Goal: Task Accomplishment & Management: Use online tool/utility

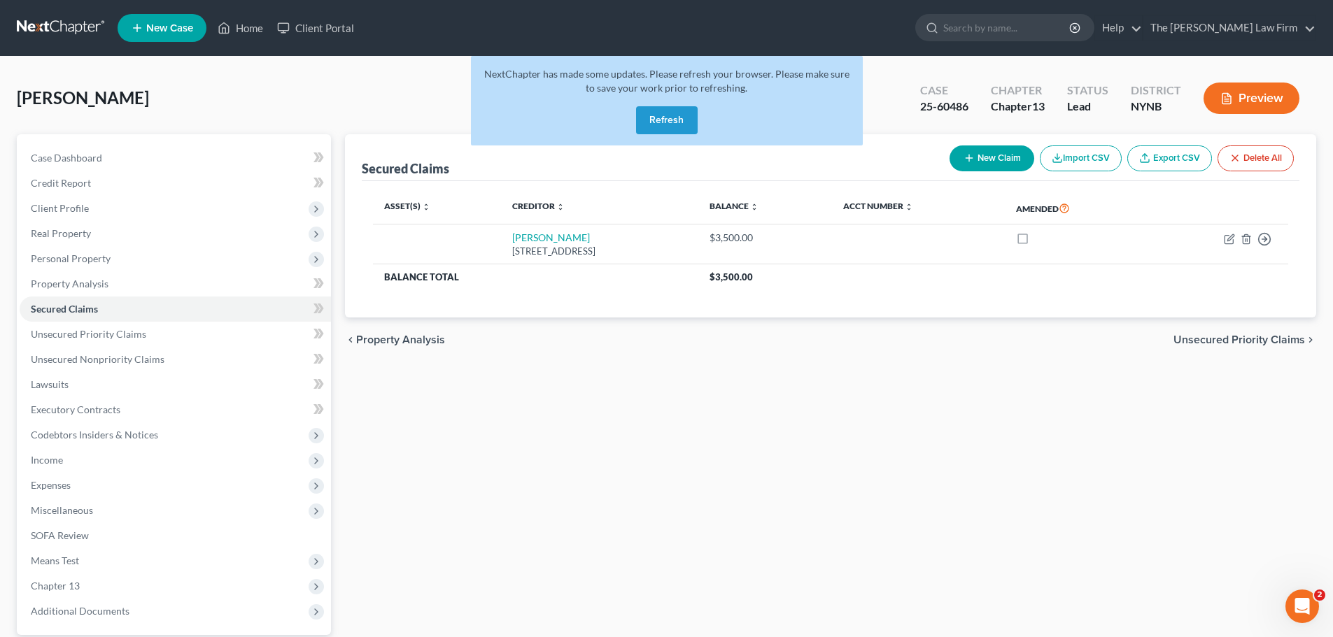
click at [58, 21] on link at bounding box center [62, 27] width 90 height 25
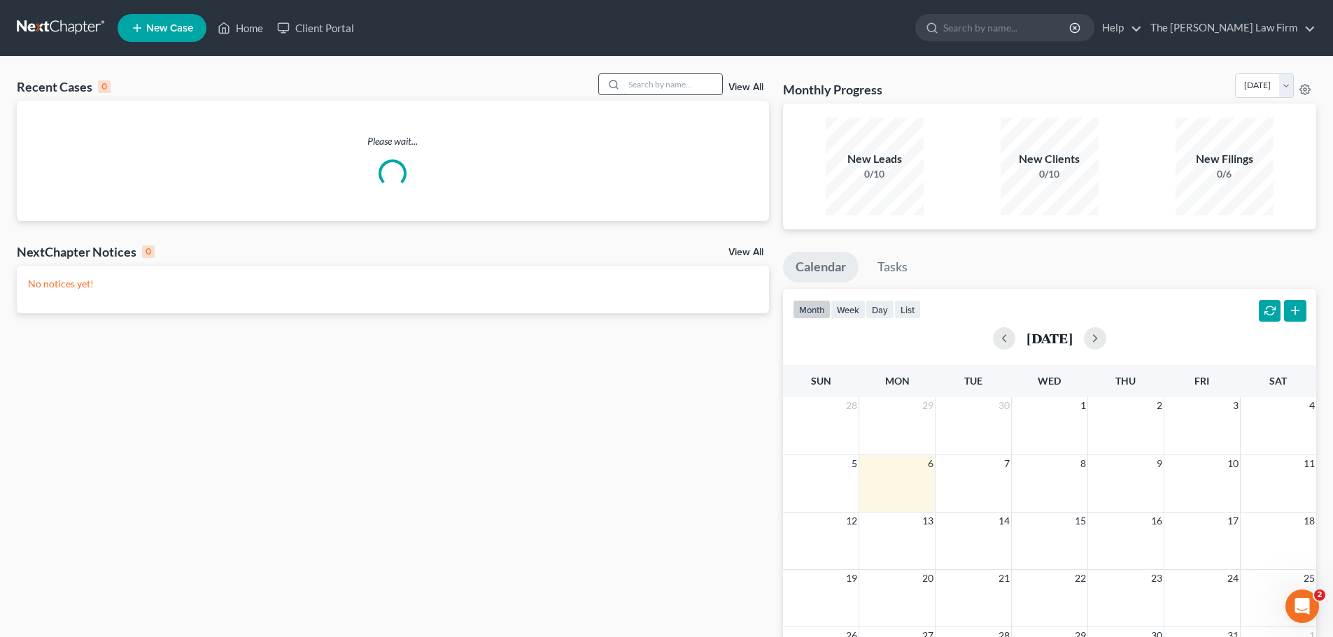
click at [658, 85] on input "search" at bounding box center [673, 84] width 98 height 20
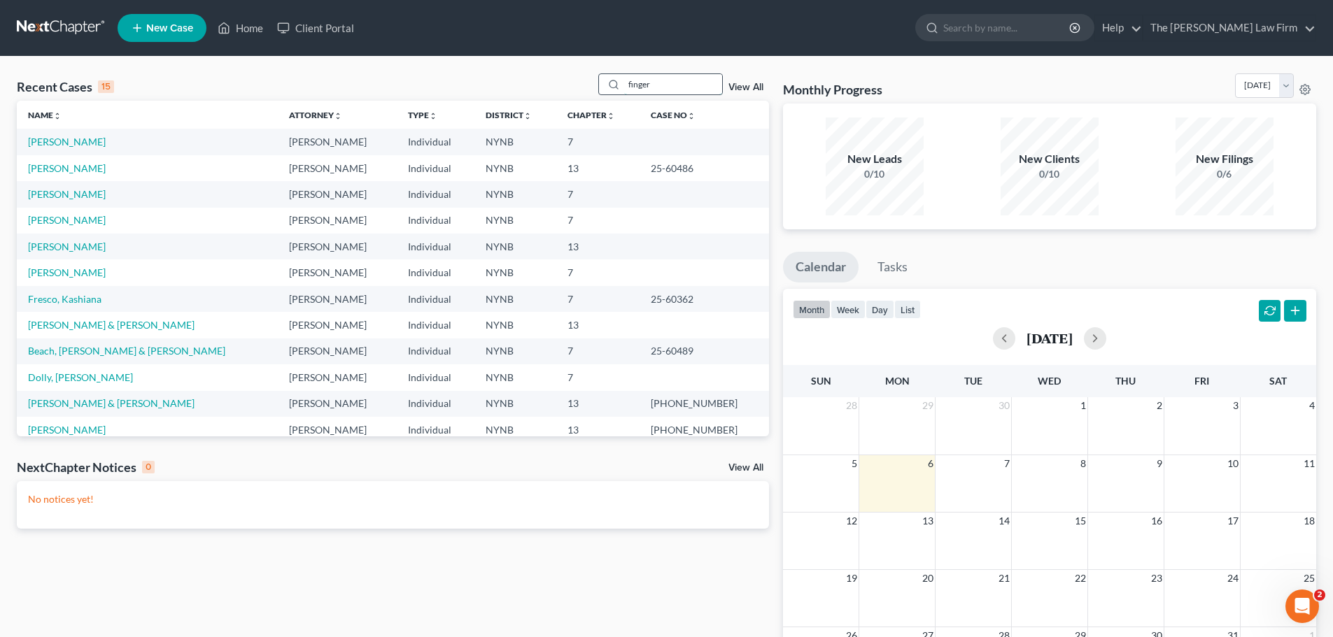
type input "finger"
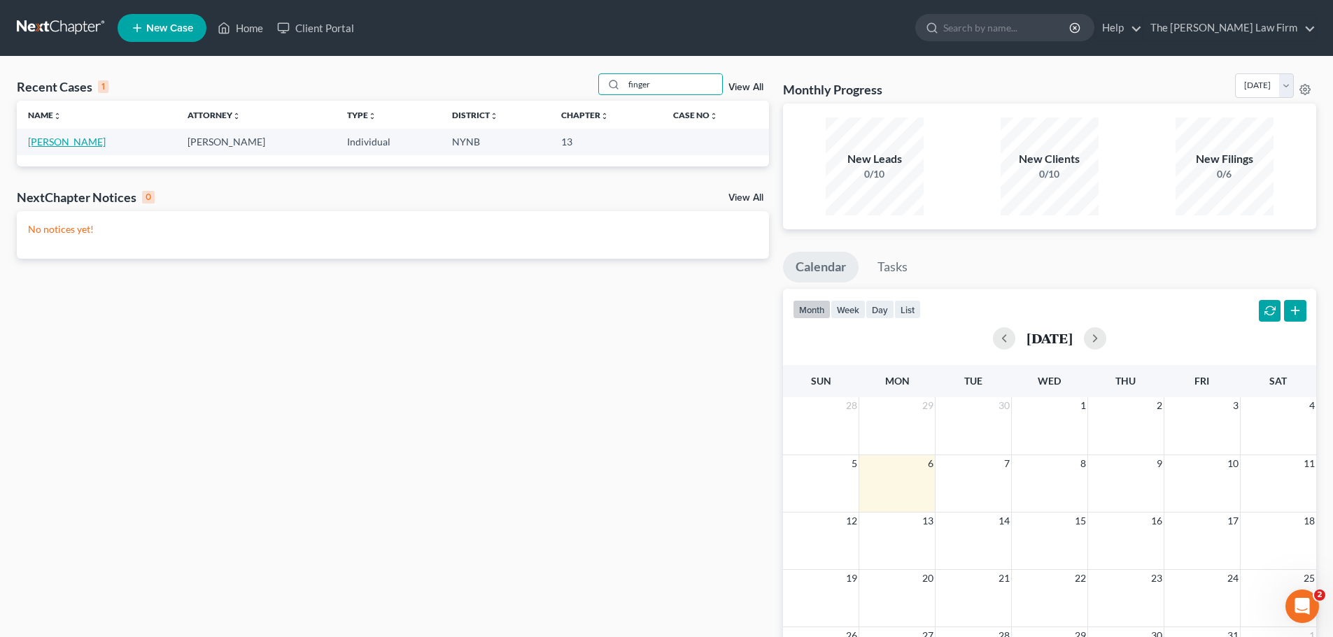
click at [63, 136] on link "[PERSON_NAME]" at bounding box center [67, 142] width 78 height 12
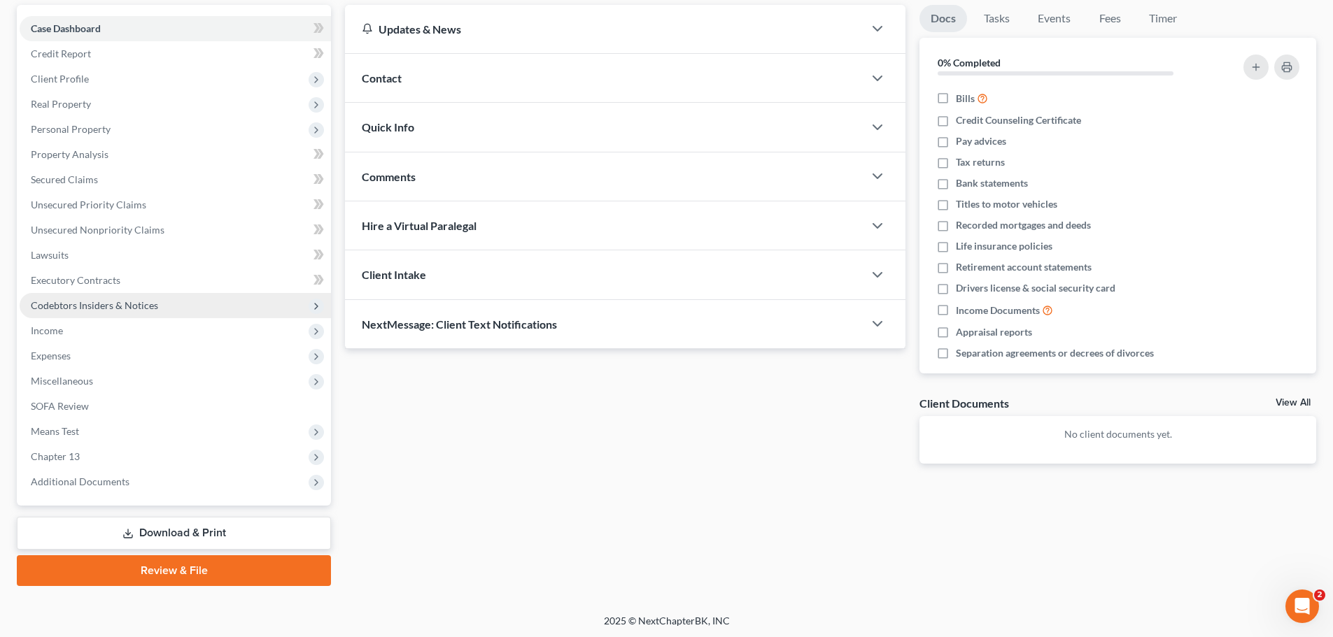
scroll to position [132, 0]
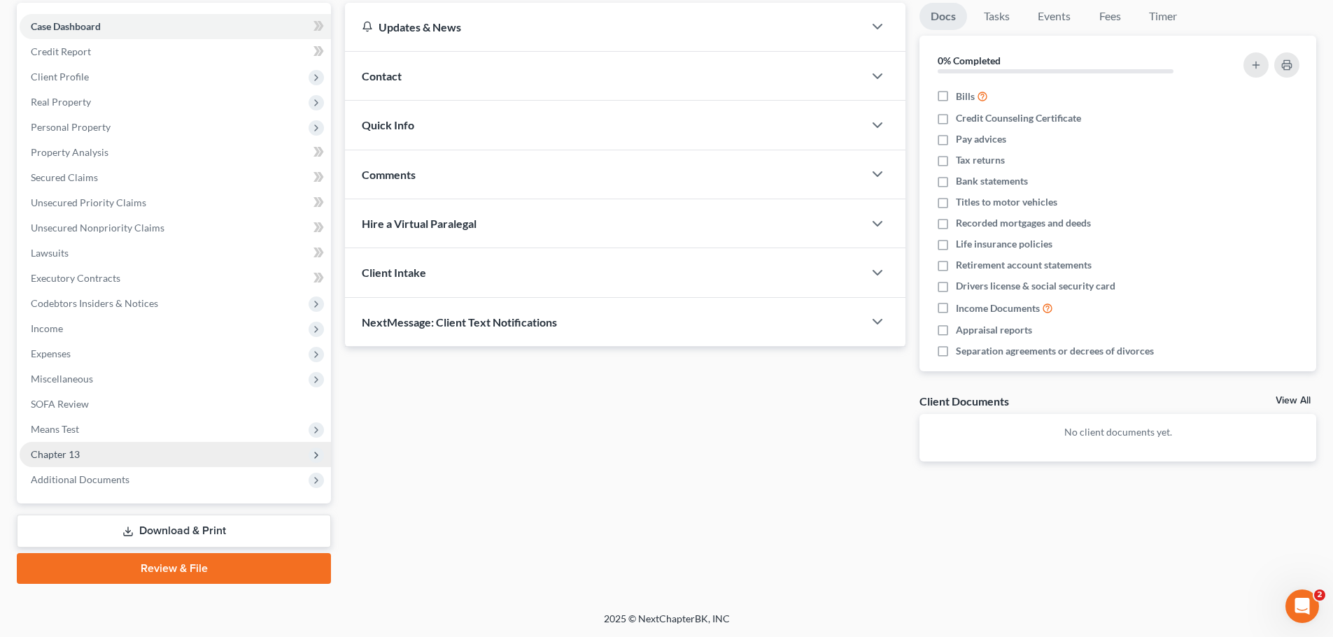
click at [143, 445] on span "Chapter 13" at bounding box center [175, 454] width 311 height 25
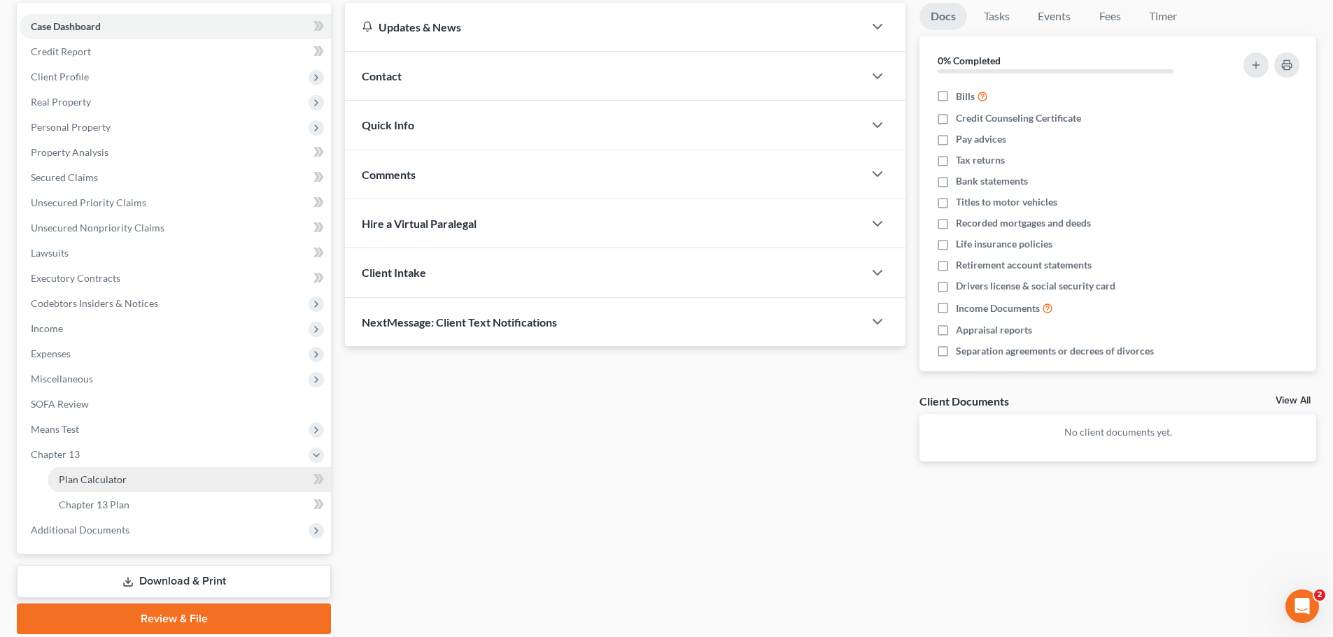
click at [122, 478] on span "Plan Calculator" at bounding box center [93, 480] width 68 height 12
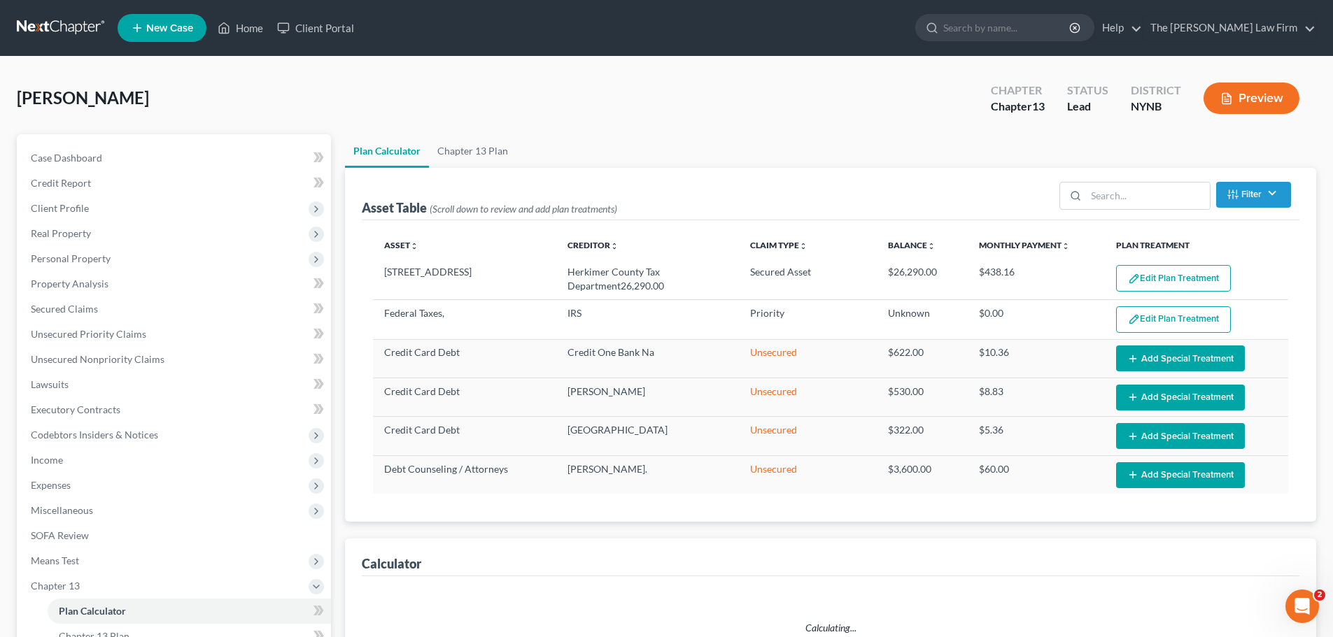
select select "59"
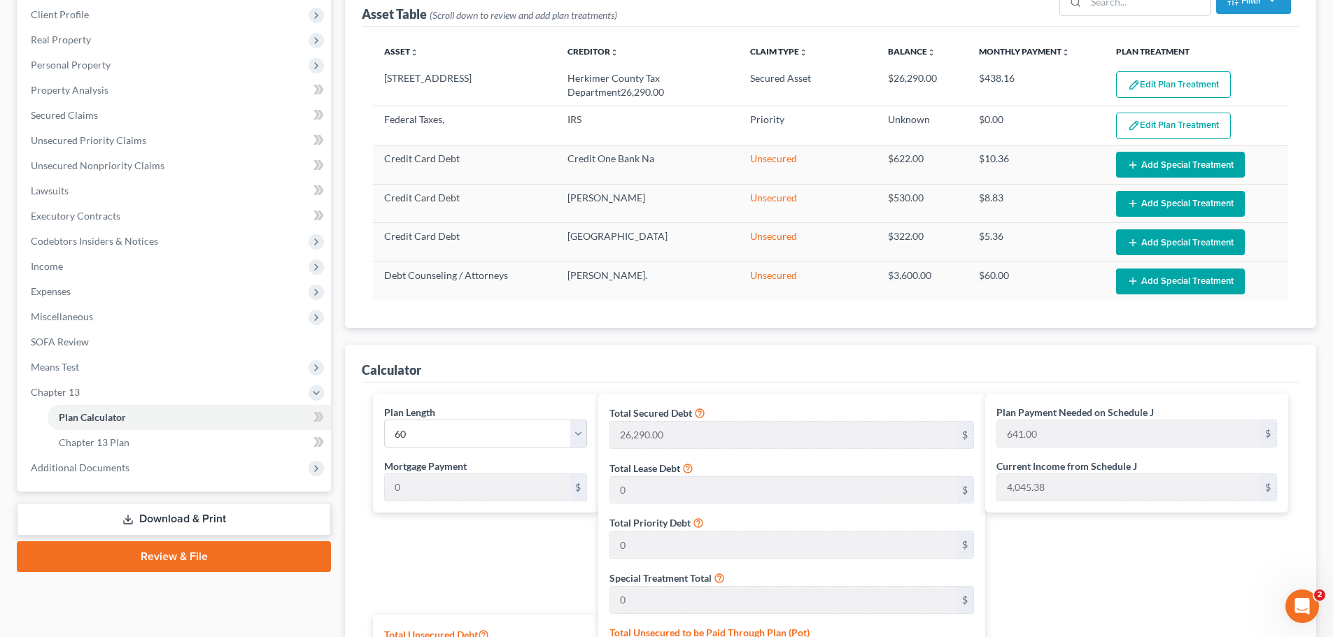
scroll to position [210, 0]
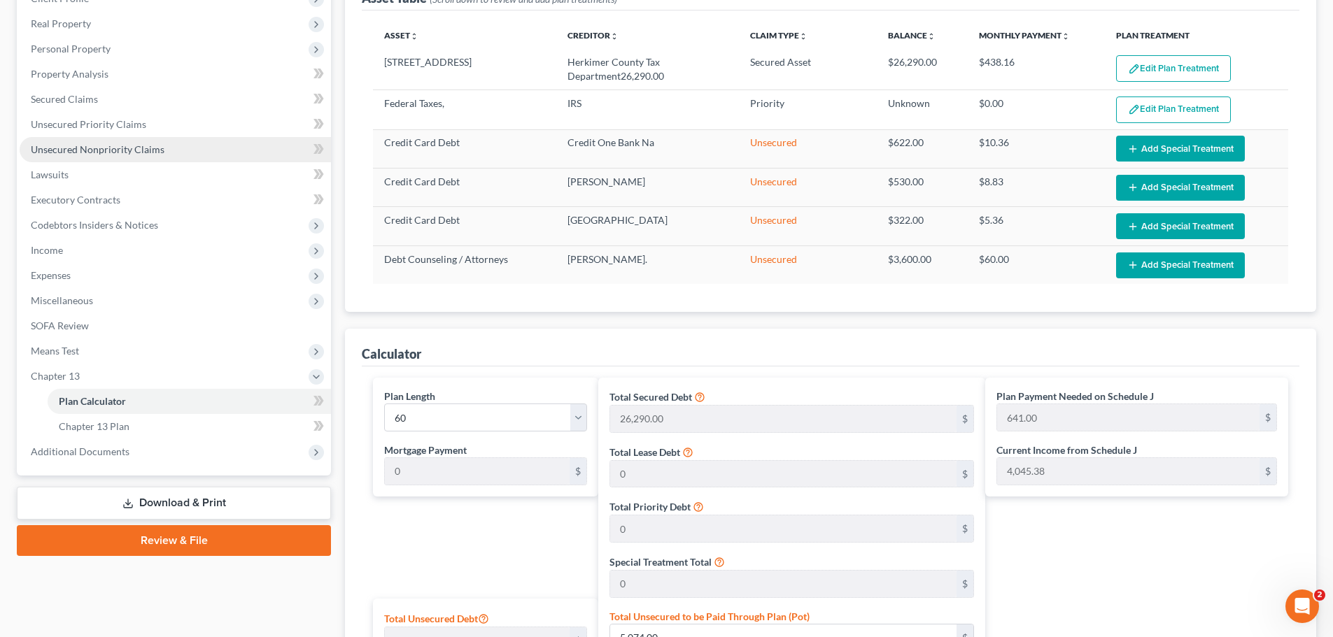
click at [81, 153] on span "Unsecured Nonpriority Claims" at bounding box center [98, 149] width 134 height 12
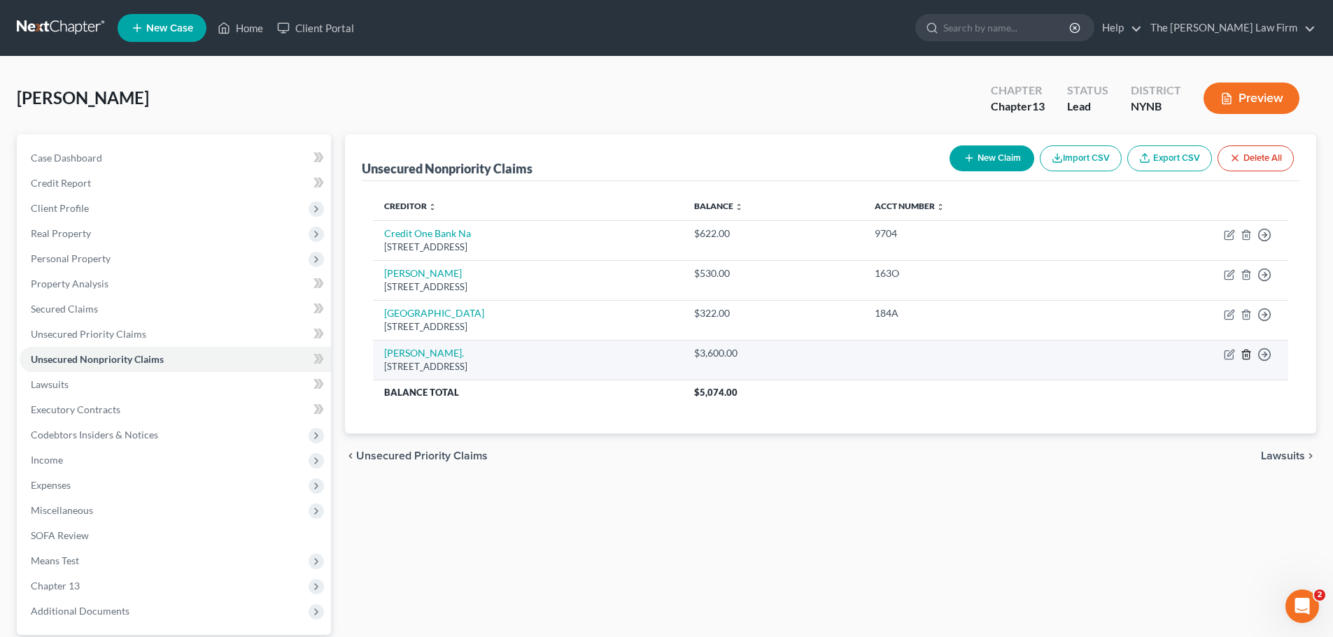
click at [1243, 355] on icon "button" at bounding box center [1246, 354] width 6 height 9
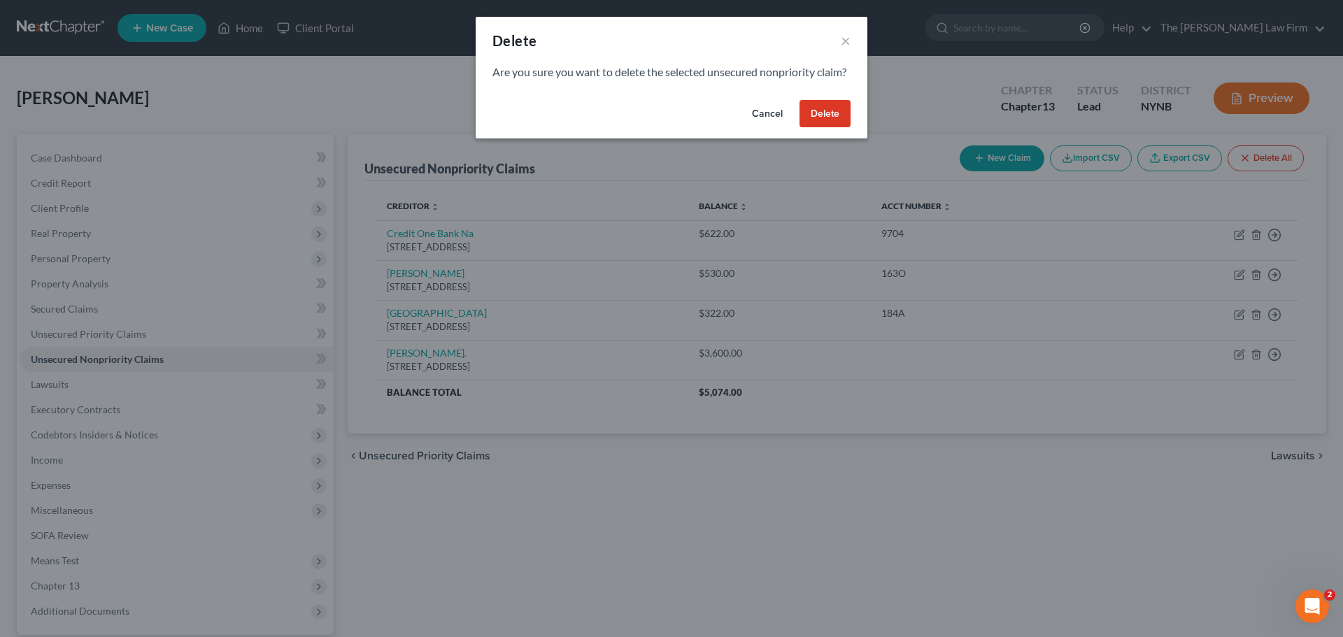
click at [828, 128] on button "Delete" at bounding box center [825, 114] width 51 height 28
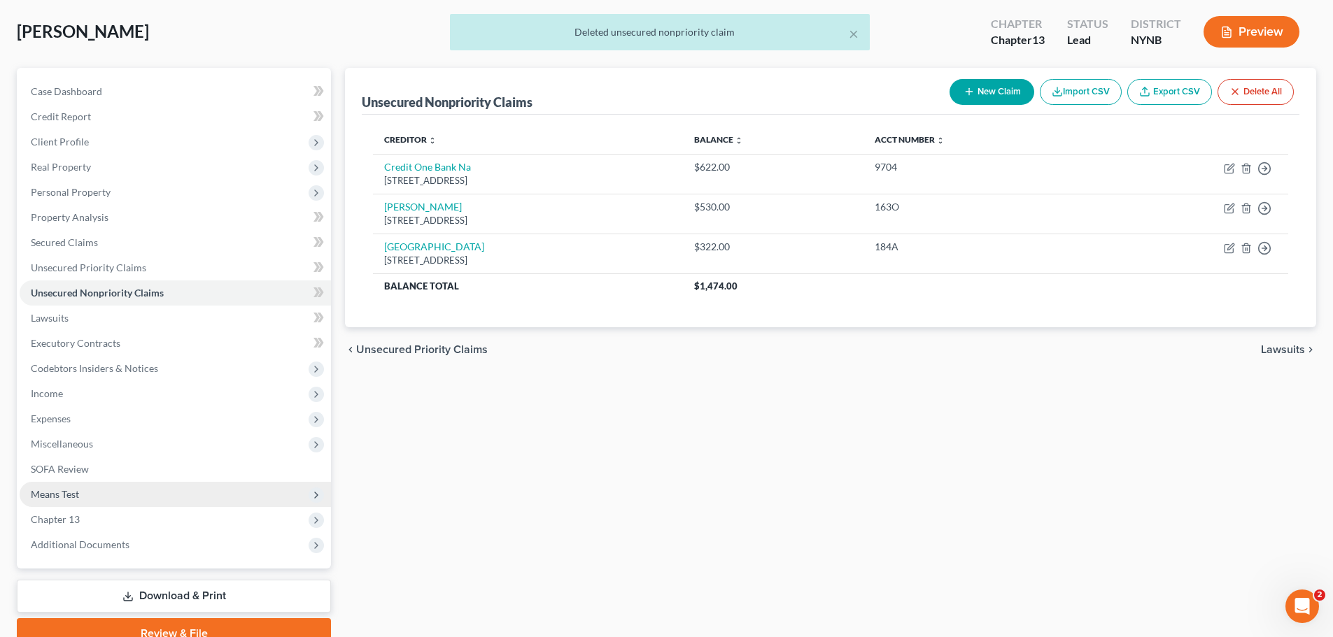
scroll to position [132, 0]
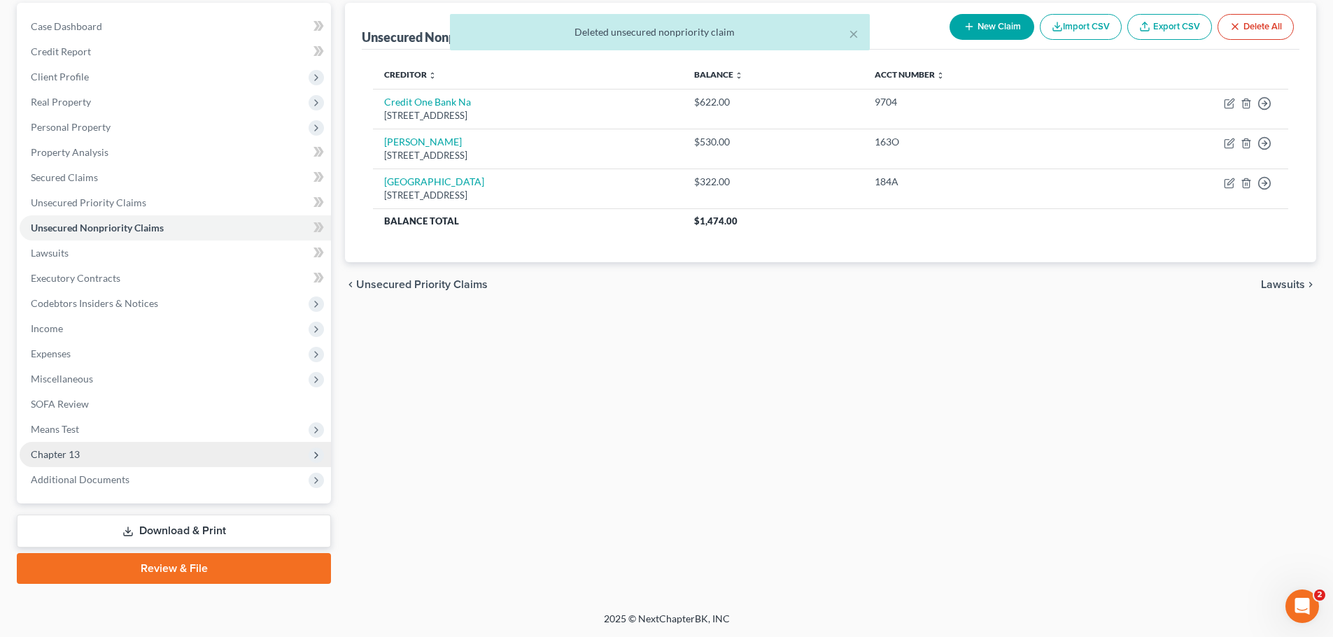
click at [75, 449] on span "Chapter 13" at bounding box center [55, 455] width 49 height 12
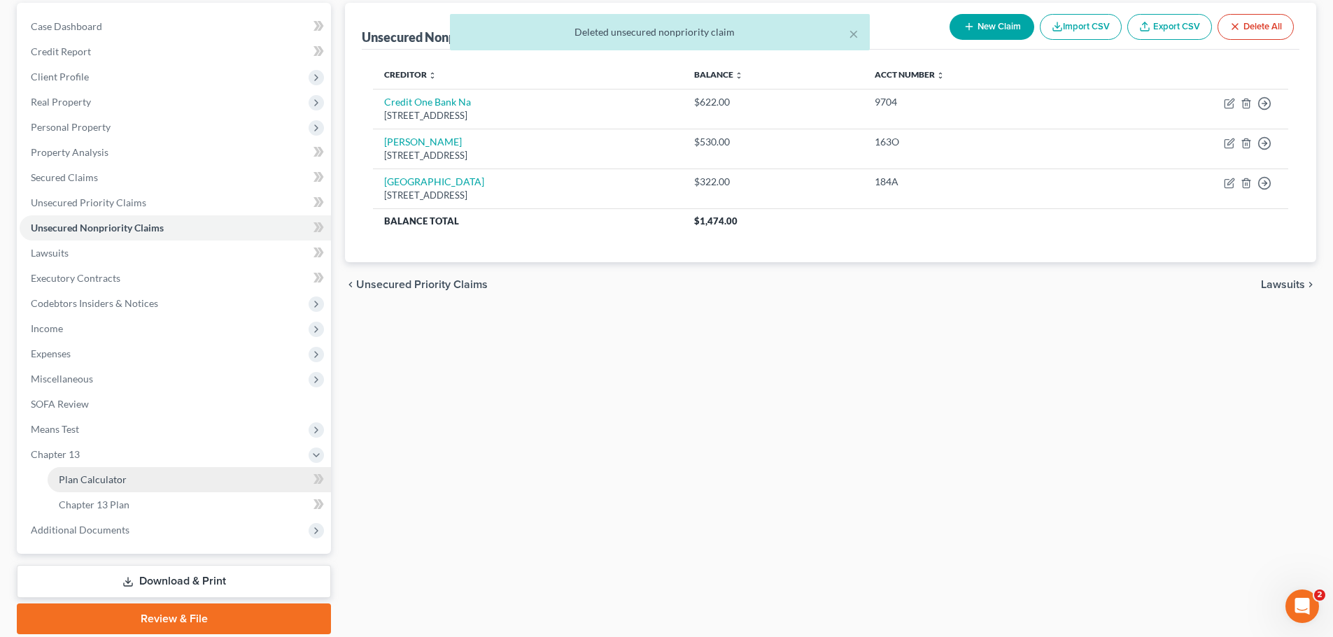
click at [100, 484] on span "Plan Calculator" at bounding box center [93, 480] width 68 height 12
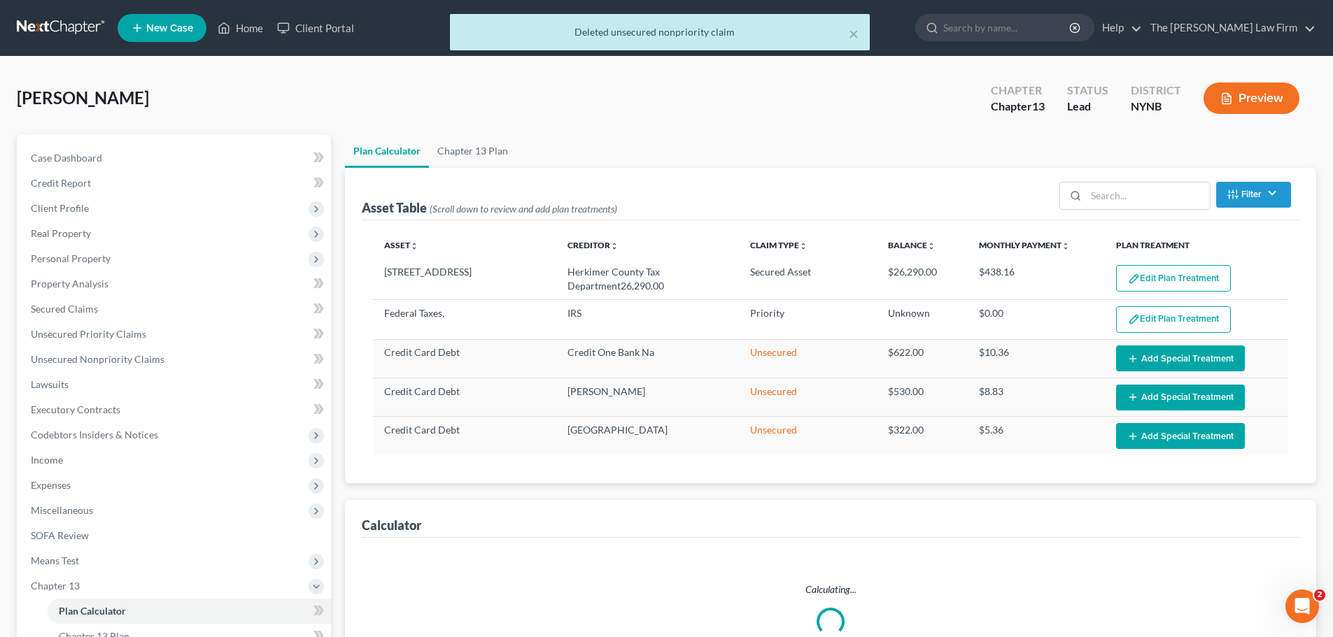
select select "59"
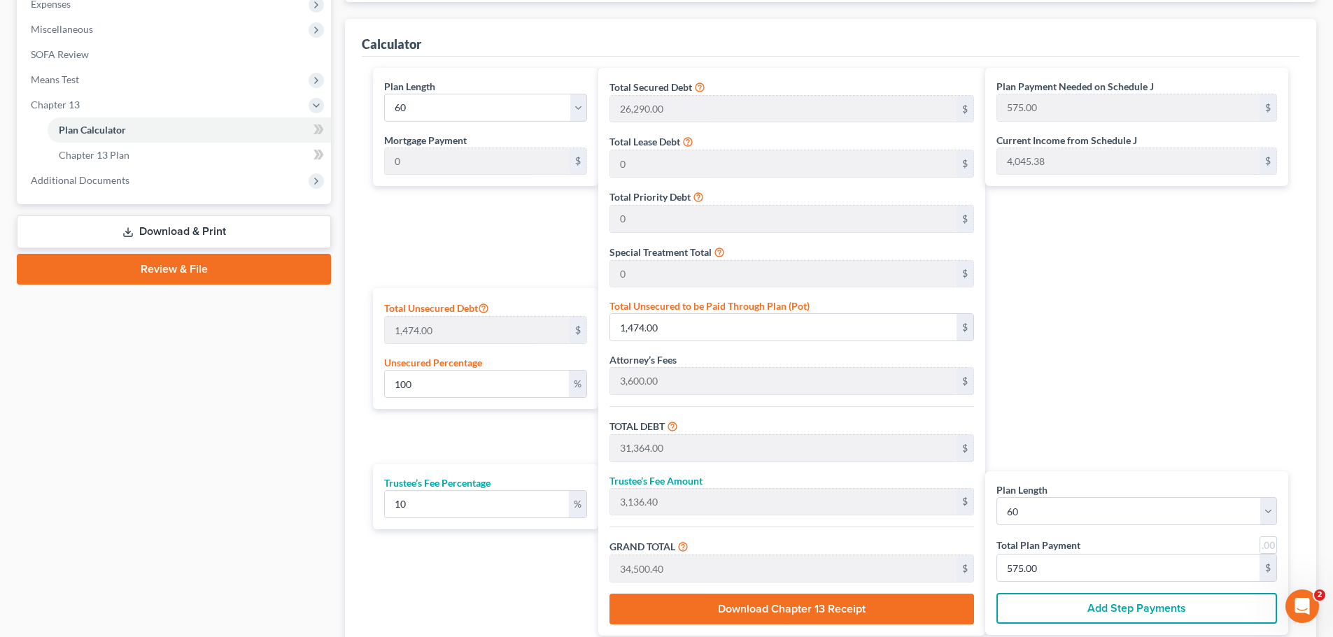
scroll to position [490, 0]
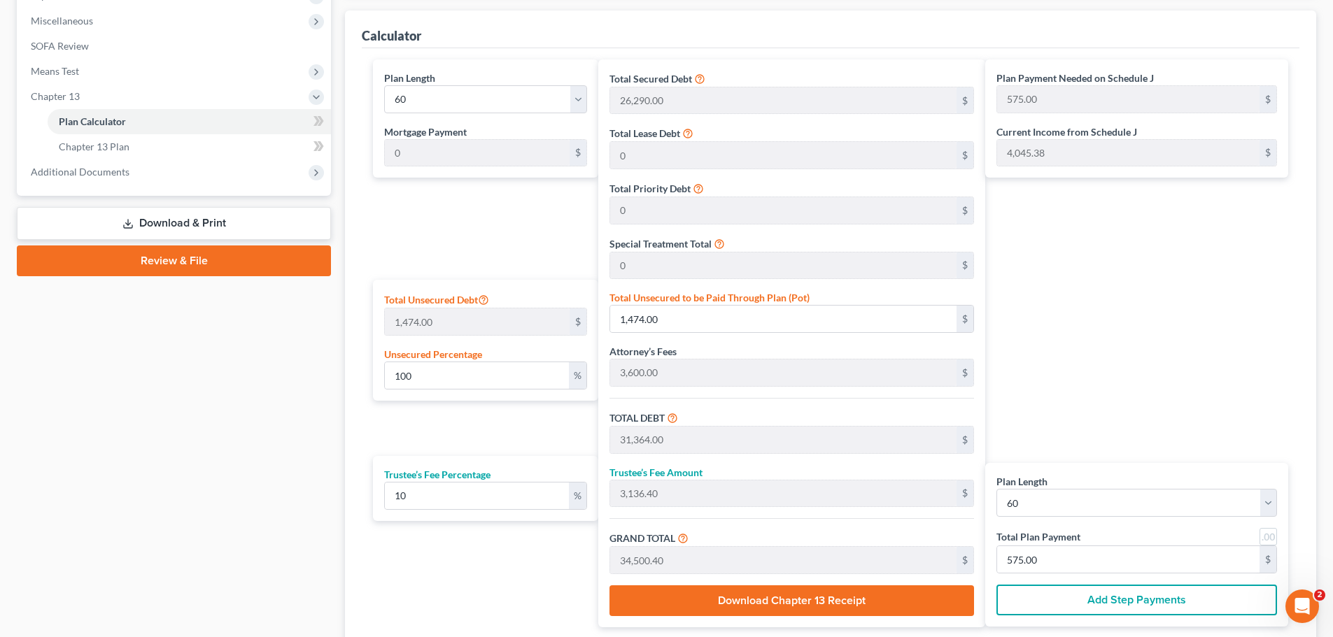
click at [752, 605] on button "Download Chapter 13 Receipt" at bounding box center [791, 601] width 365 height 31
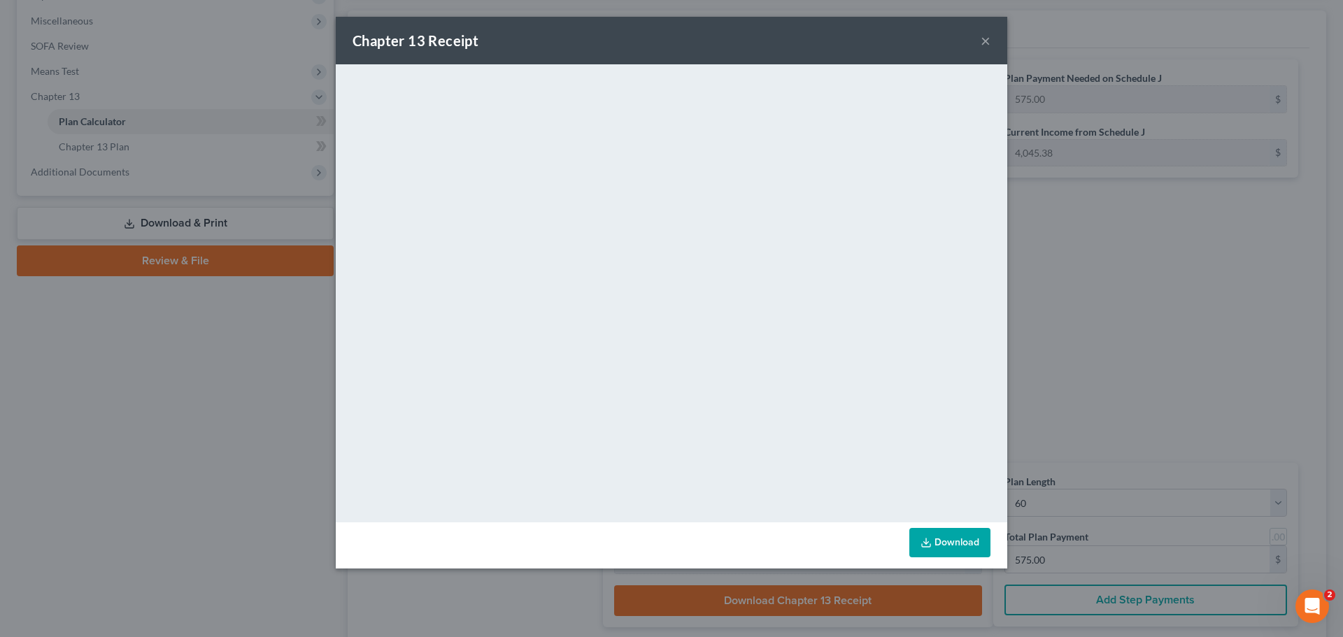
click at [984, 42] on button "×" at bounding box center [986, 40] width 10 height 17
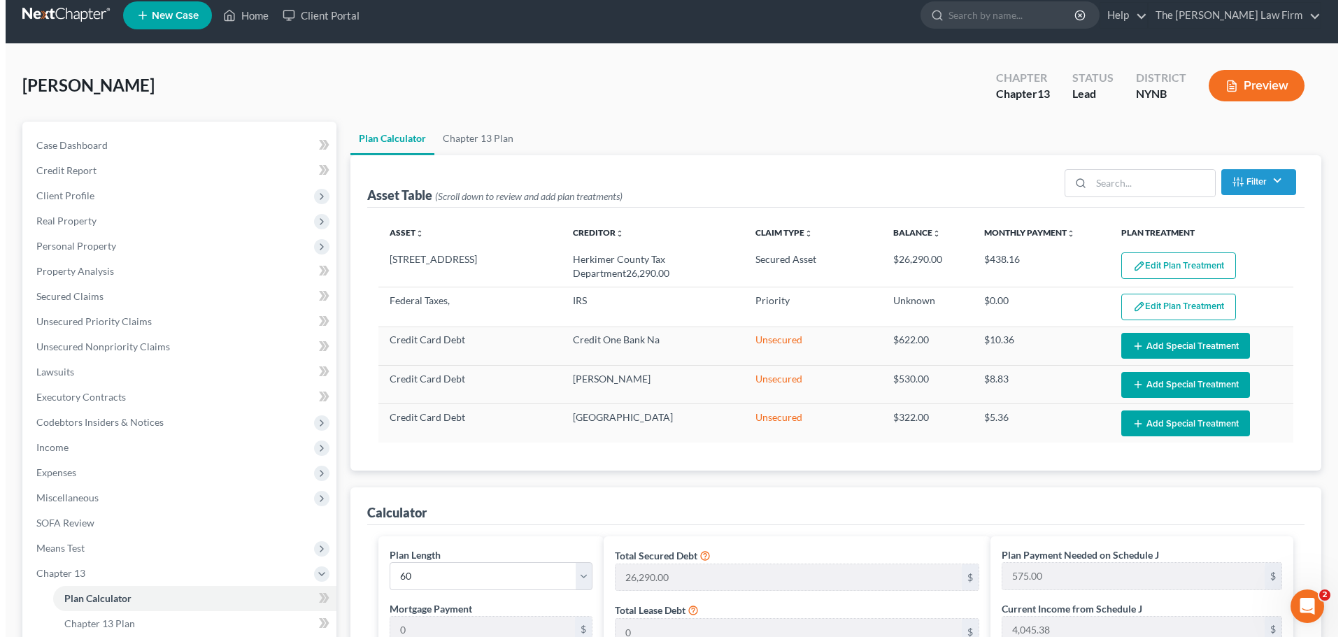
scroll to position [0, 0]
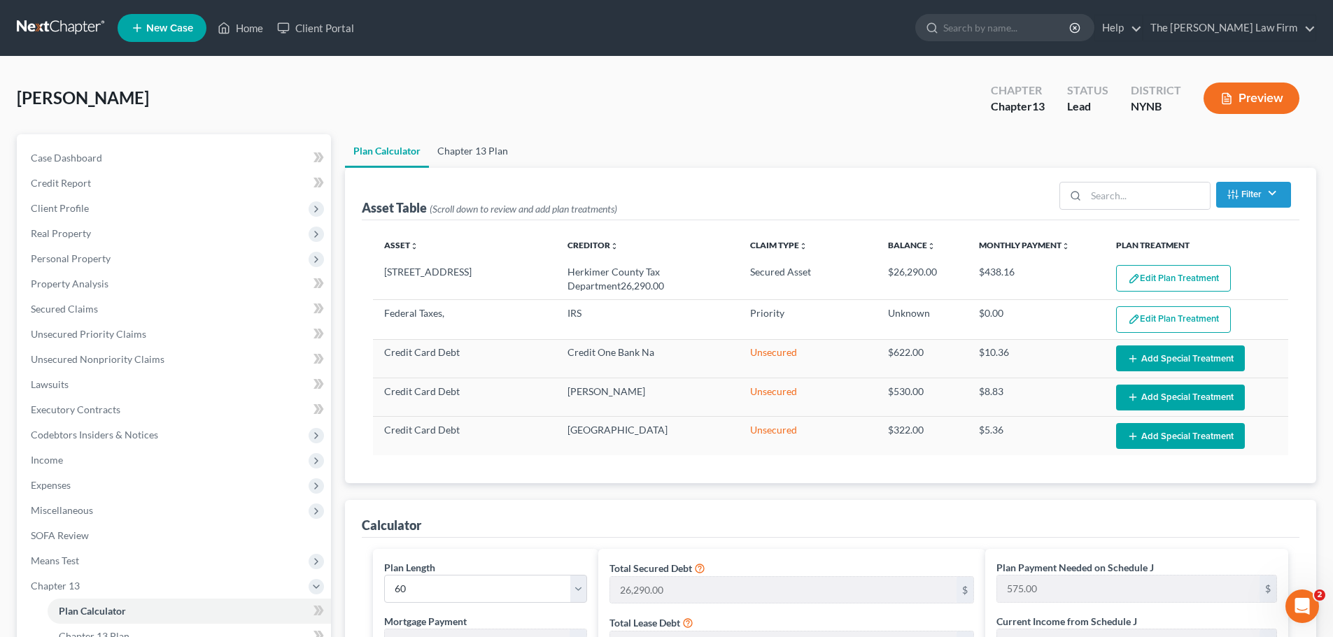
click at [493, 150] on link "Chapter 13 Plan" at bounding box center [472, 151] width 87 height 34
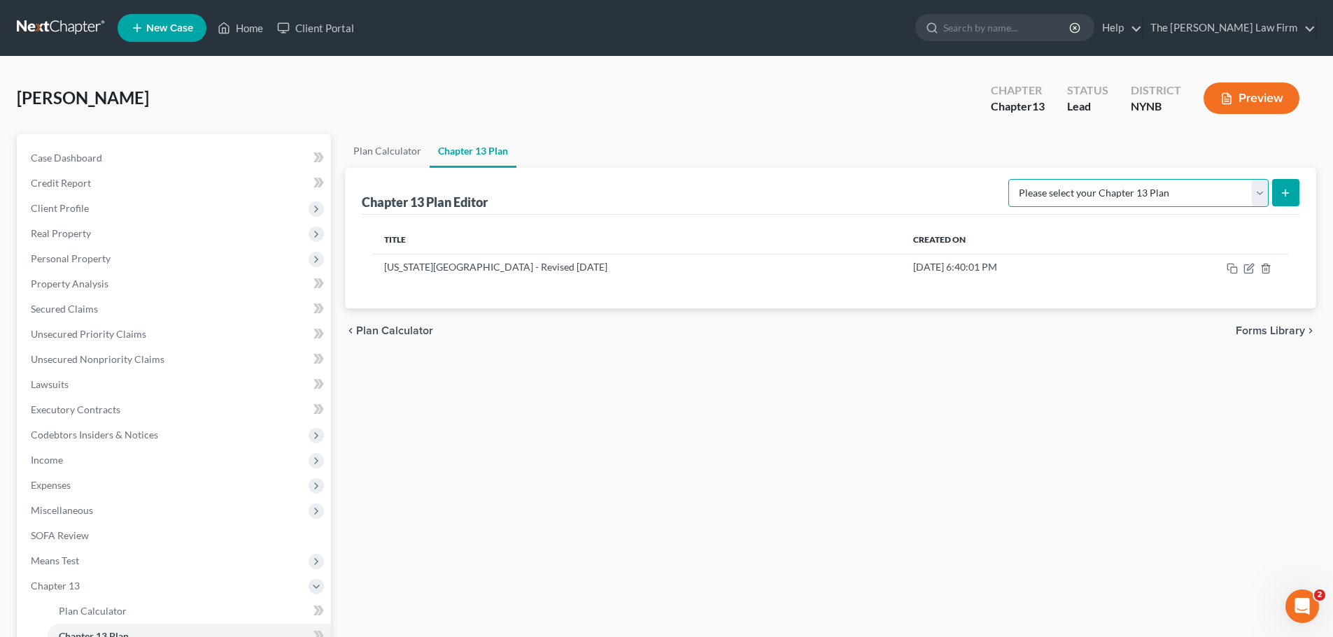
click at [1119, 193] on select "Please select your Chapter 13 Plan National Form Plan - Official Form 113 [US_S…" at bounding box center [1138, 193] width 260 height 28
select select "2"
click at [1022, 179] on select "Please select your Chapter 13 Plan National Form Plan - Official Form 113 [US_S…" at bounding box center [1138, 193] width 260 height 28
click at [1280, 192] on icon "submit" at bounding box center [1285, 193] width 11 height 11
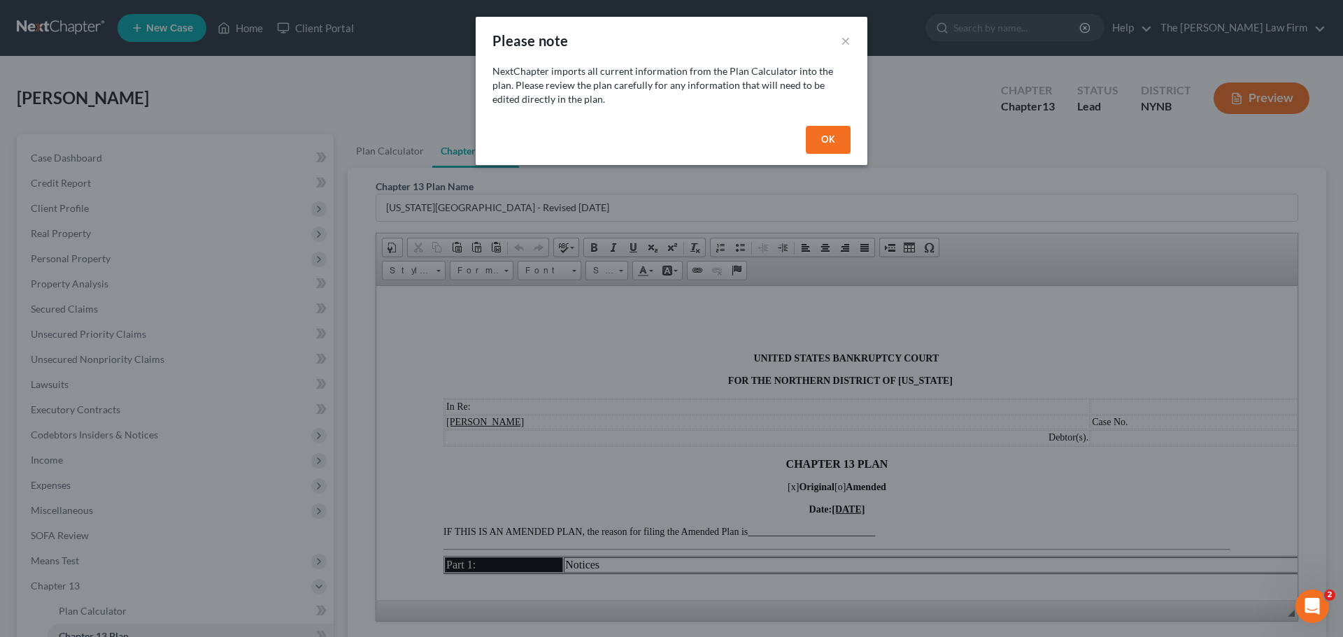
click at [830, 148] on button "OK" at bounding box center [828, 140] width 45 height 28
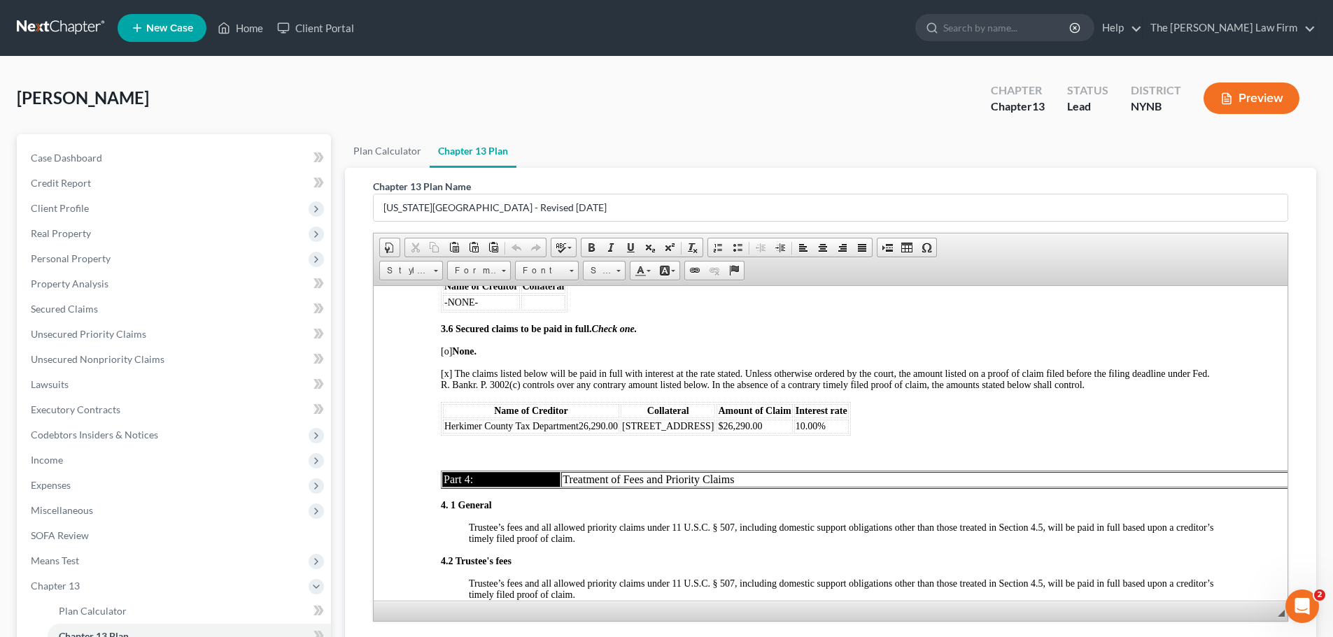
scroll to position [2589, 0]
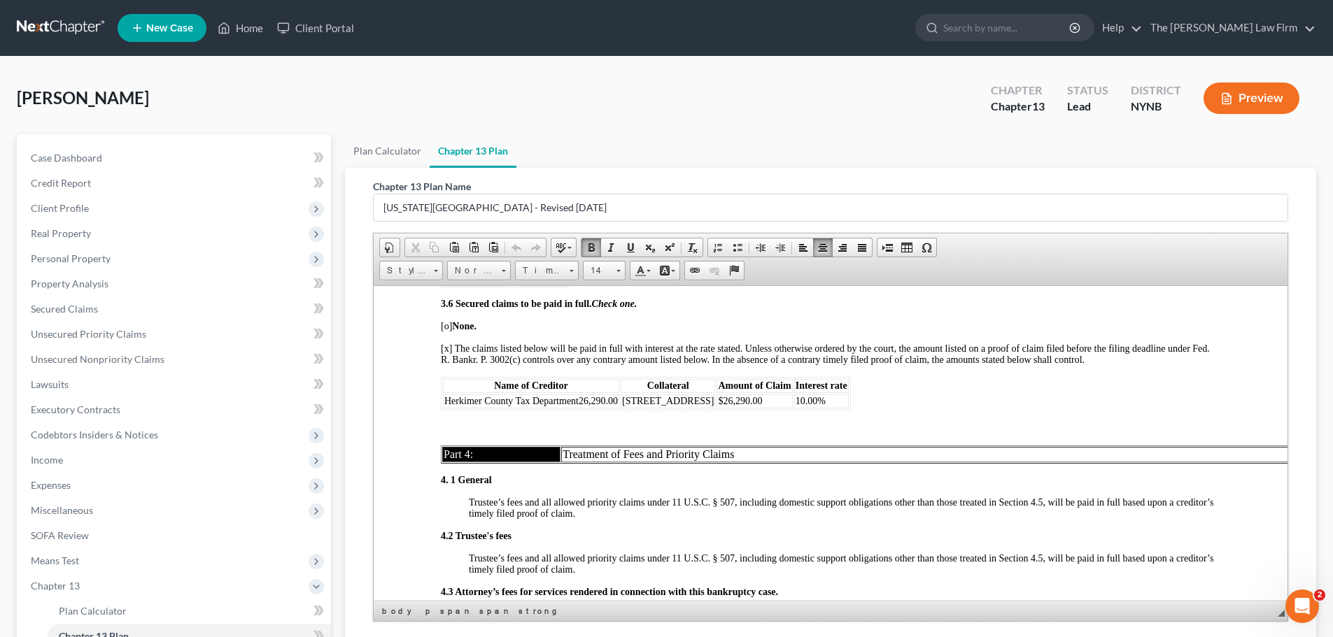
click at [793, 519] on p "Trustee’s fees and all allowed priority claims under 11 U.S.C. § 507, including…" at bounding box center [844, 508] width 751 height 22
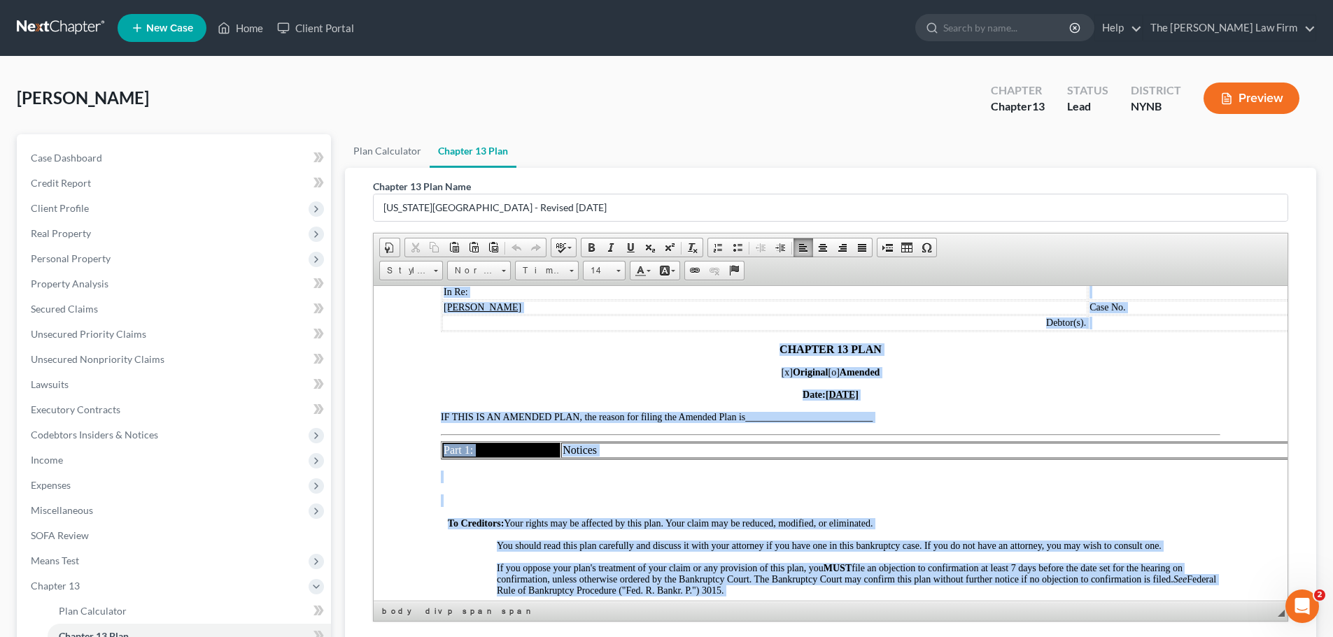
scroll to position [0, 0]
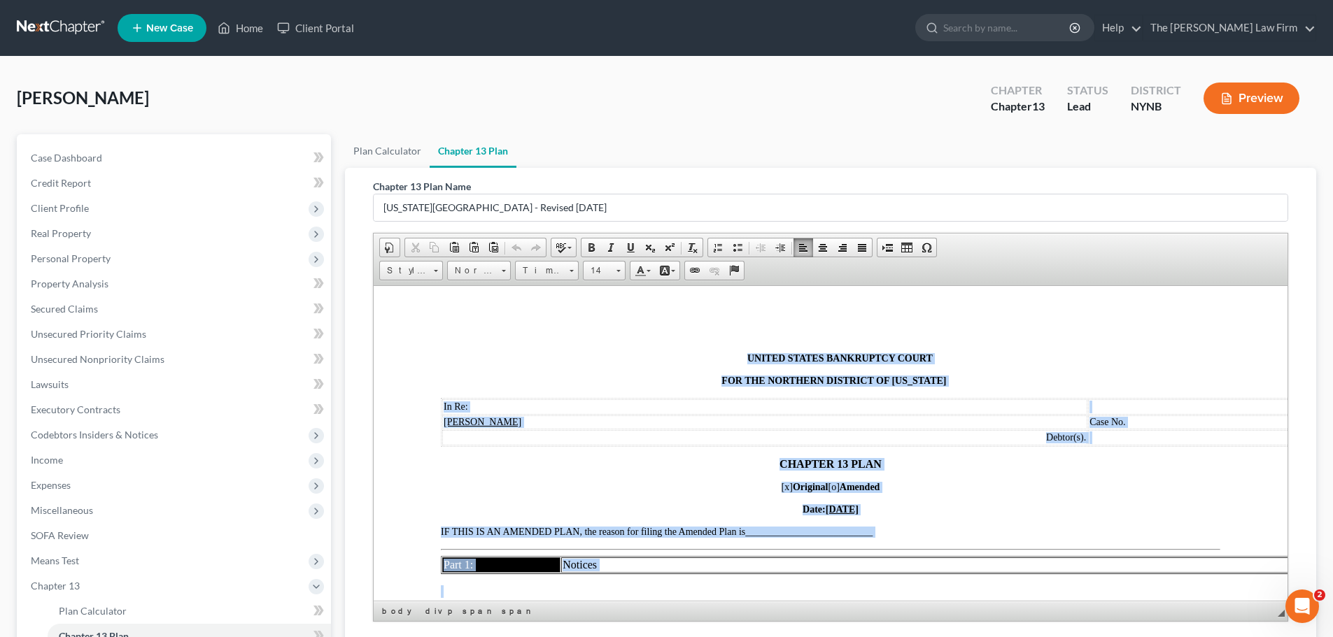
drag, startPoint x: 1003, startPoint y: 565, endPoint x: 734, endPoint y: 539, distance: 270.6
copy body "LOREMI DOLORS AMETCONSEC ADIPI ELI SED DOEIUSMO TEMPORIN UT LAB ETDO Ma Al: Eni…"
